Goal: Information Seeking & Learning: Learn about a topic

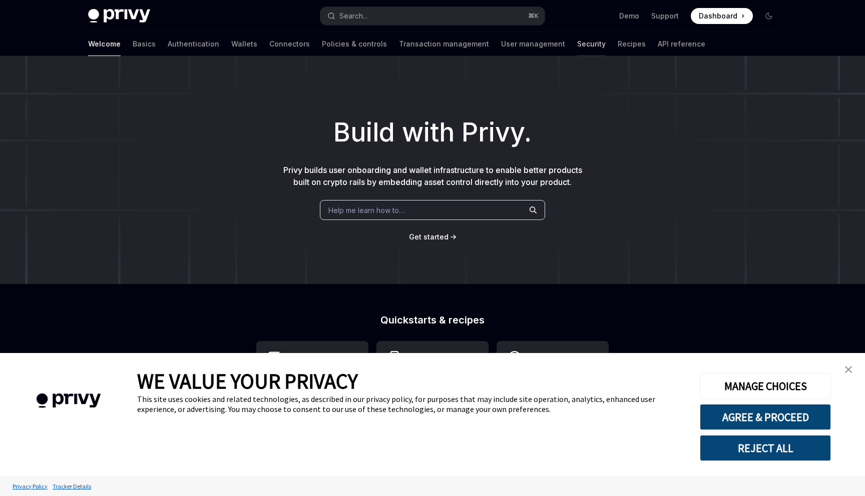
click at [577, 45] on link "Security" at bounding box center [591, 44] width 29 height 24
type textarea "*"
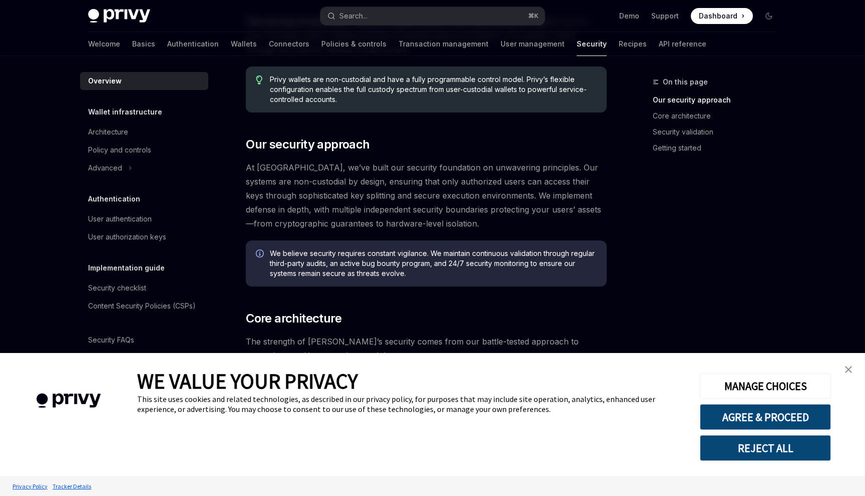
scroll to position [99, 0]
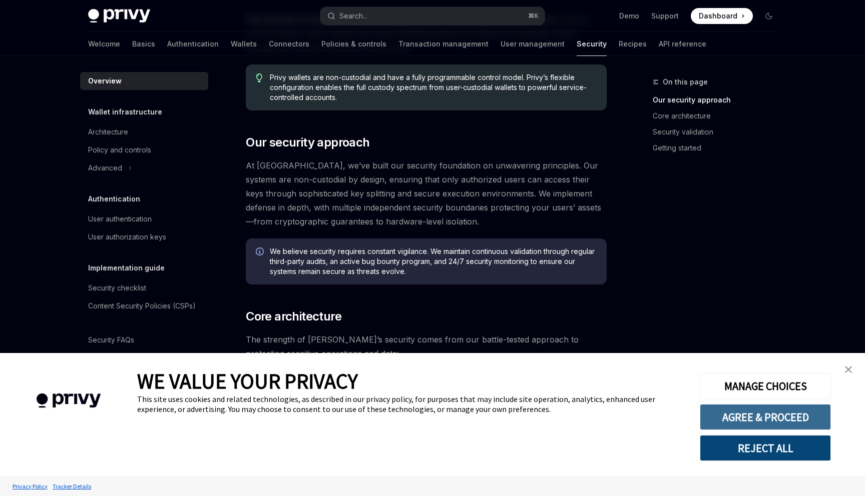
click at [748, 414] on button "AGREE & PROCEED" at bounding box center [765, 417] width 131 height 26
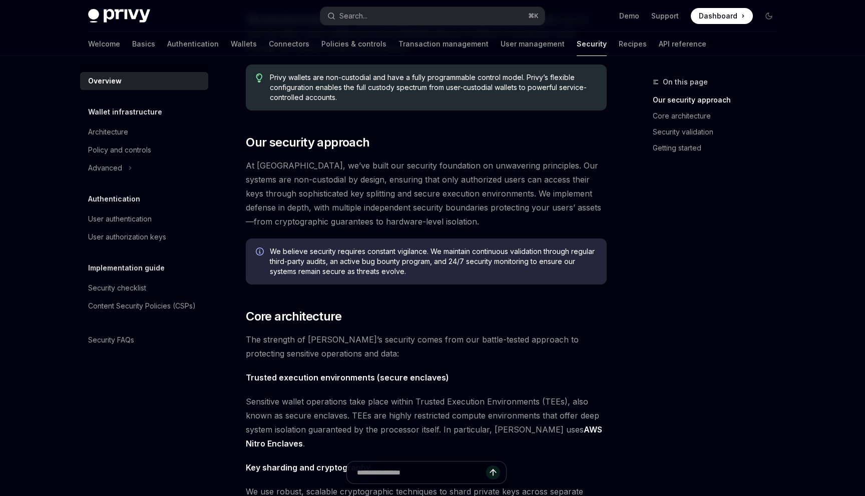
scroll to position [139, 0]
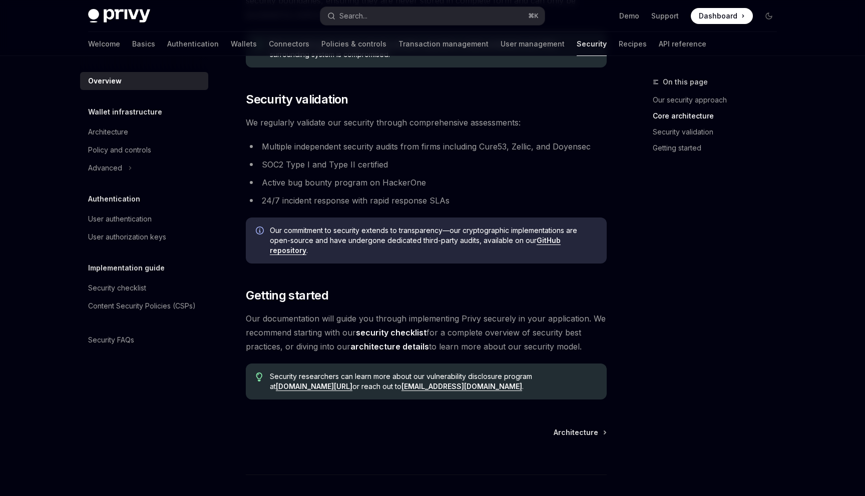
scroll to position [601, 0]
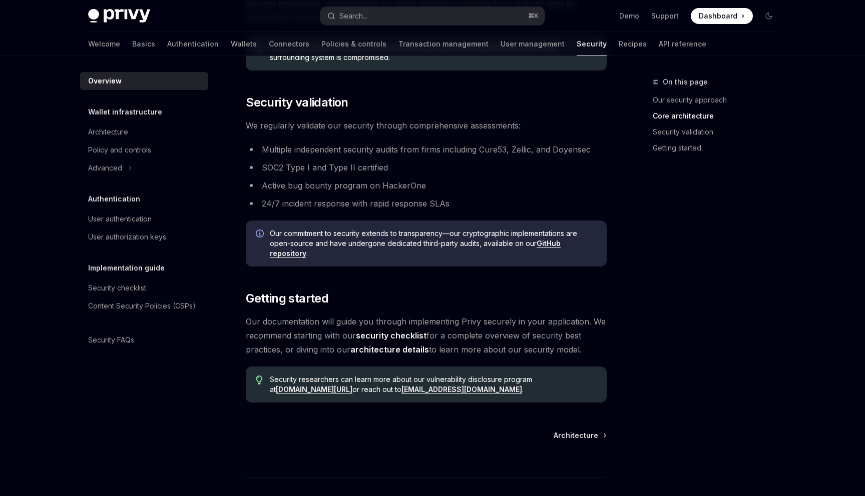
click at [384, 333] on link "security checklist" at bounding box center [391, 336] width 71 height 11
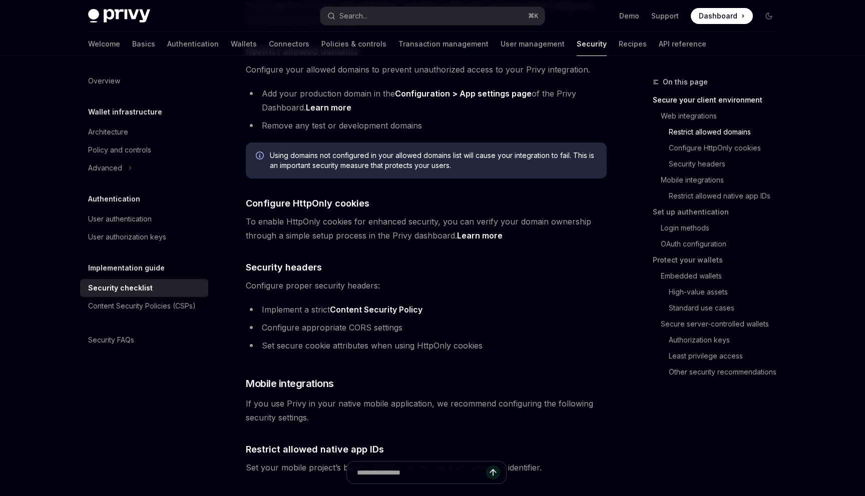
scroll to position [384, 0]
click at [125, 337] on div "Security FAQs" at bounding box center [111, 340] width 46 height 12
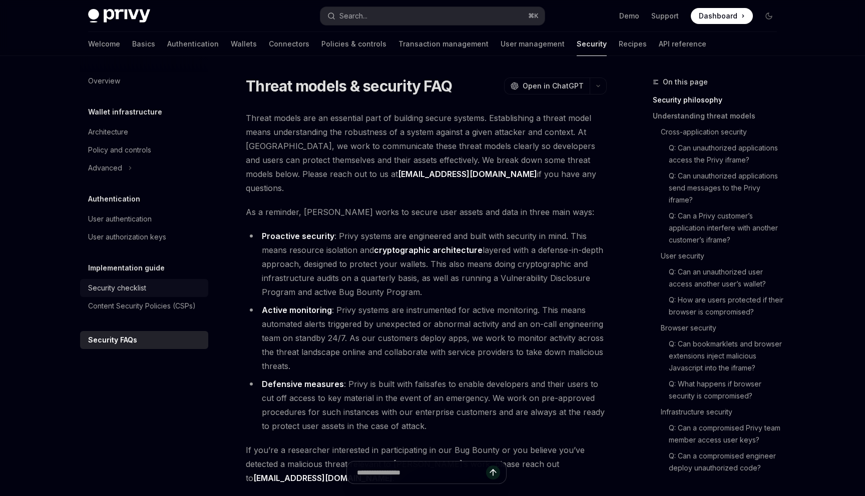
click at [139, 283] on div "Security checklist" at bounding box center [117, 288] width 58 height 12
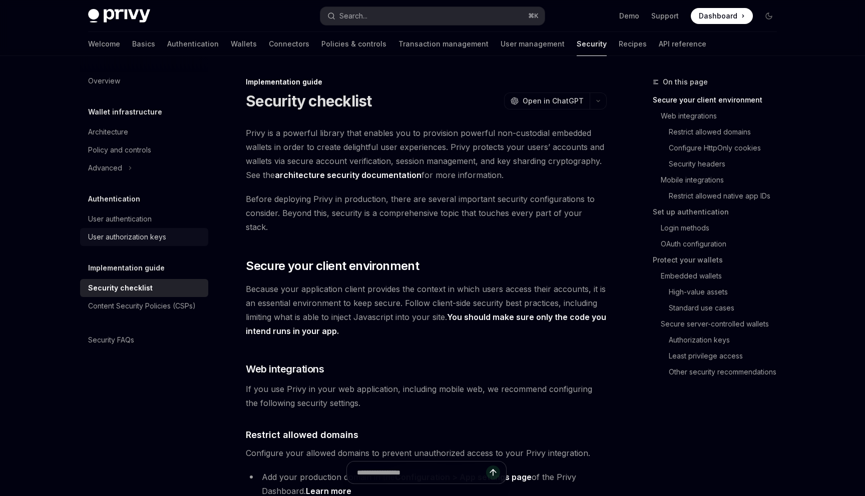
click at [137, 235] on div "User authorization keys" at bounding box center [127, 237] width 78 height 12
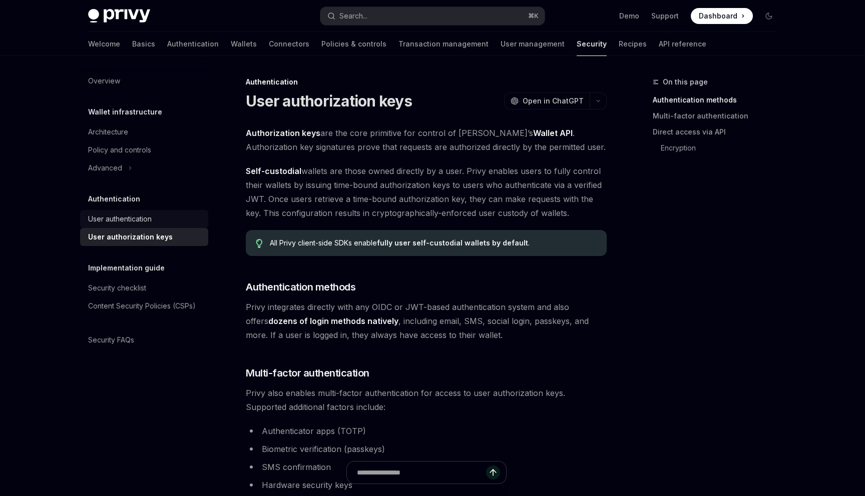
click at [131, 218] on div "User authentication" at bounding box center [120, 219] width 64 height 12
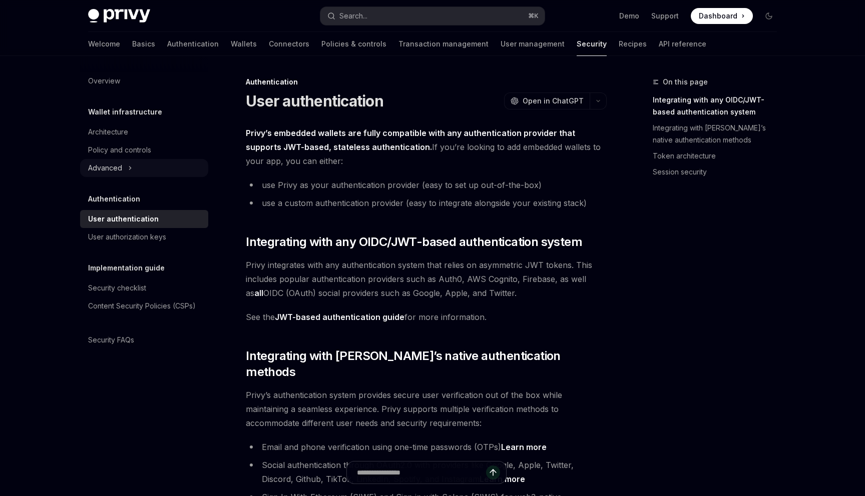
click at [115, 170] on div "Advanced" at bounding box center [105, 168] width 34 height 12
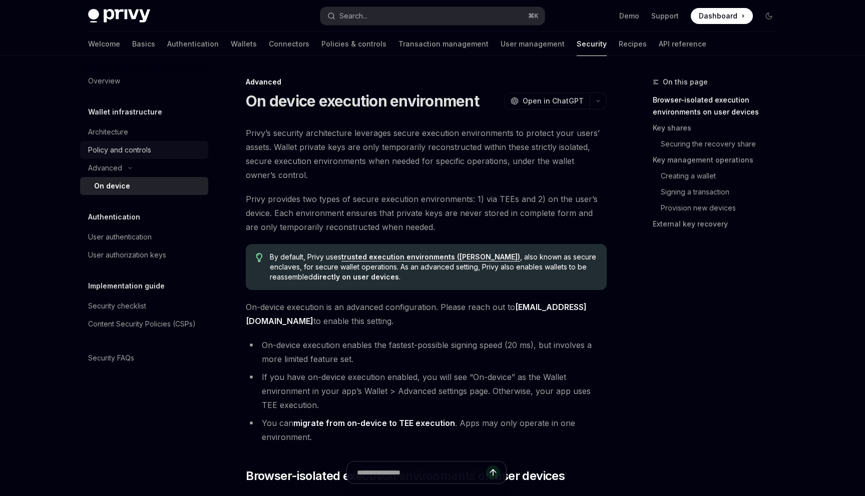
click at [127, 146] on div "Policy and controls" at bounding box center [119, 150] width 63 height 12
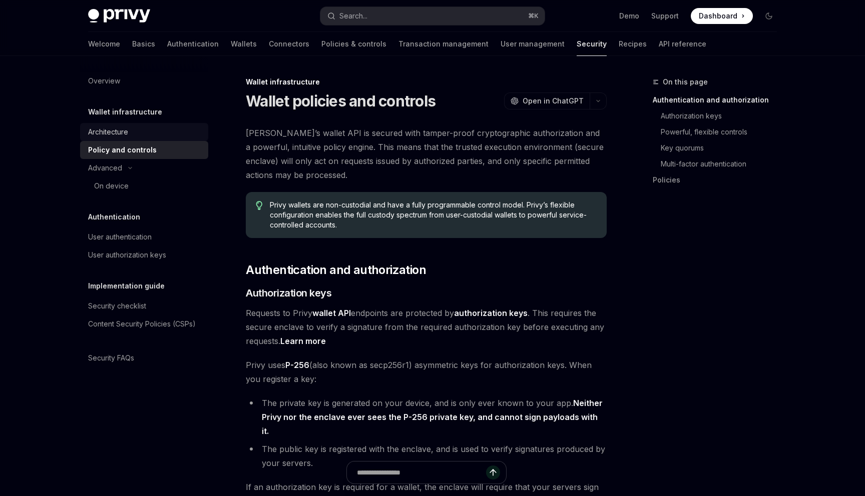
click at [119, 131] on div "Architecture" at bounding box center [108, 132] width 40 height 12
type textarea "*"
